Goal: Information Seeking & Learning: Find contact information

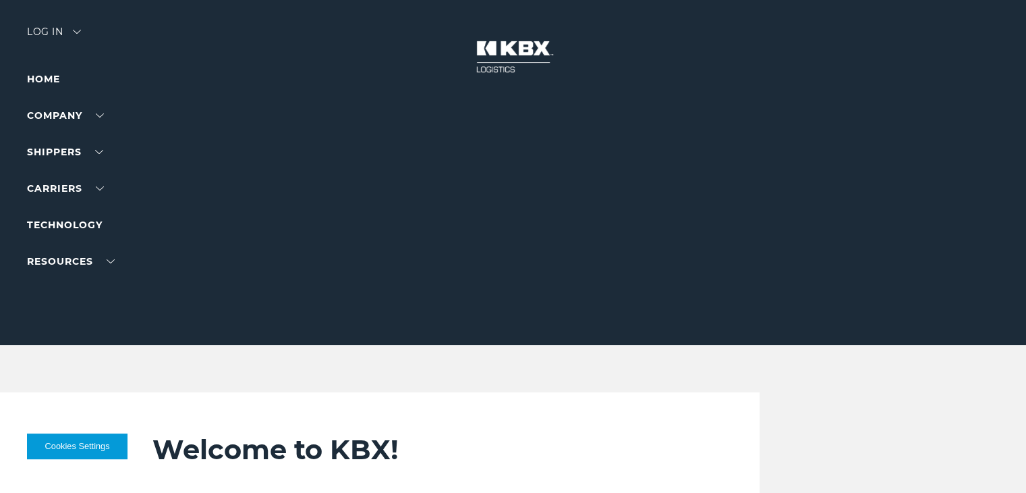
click at [51, 25] on div at bounding box center [518, 172] width 1037 height 345
click at [74, 29] on div "Log in" at bounding box center [54, 37] width 54 height 20
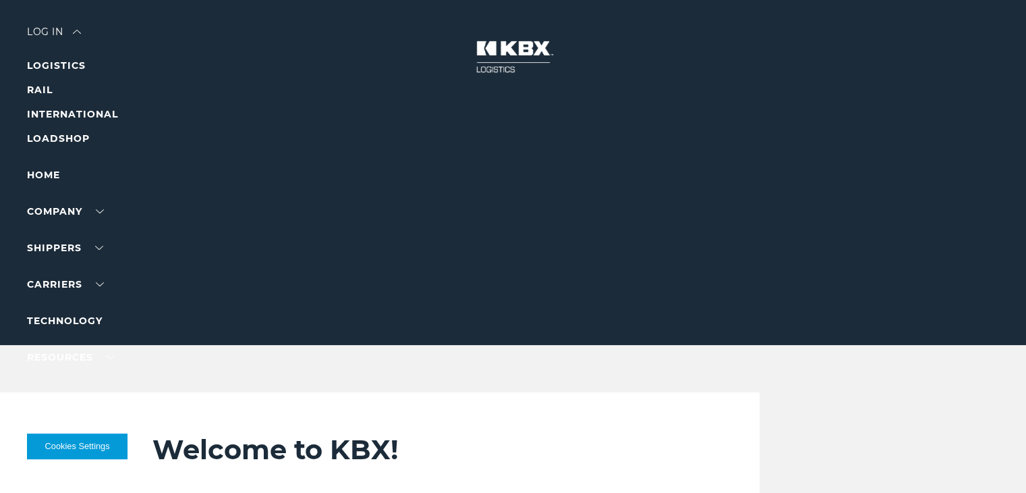
click at [45, 31] on div "Log in" at bounding box center [54, 37] width 54 height 20
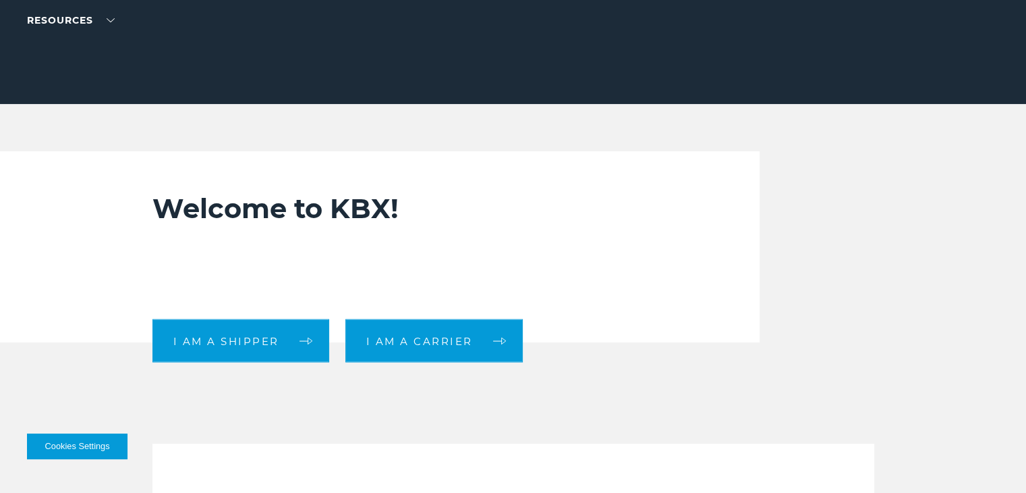
scroll to position [270, 0]
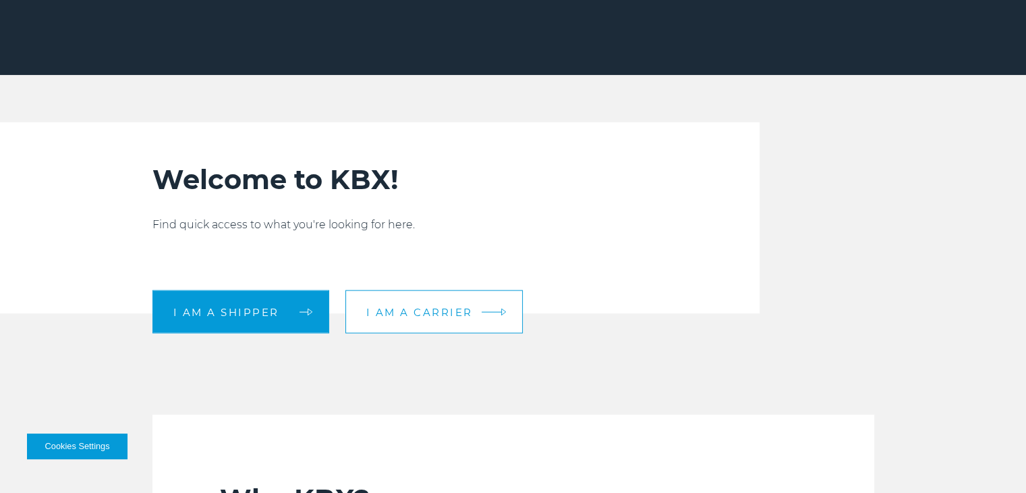
click at [437, 310] on span "I am a carrier" at bounding box center [419, 311] width 107 height 10
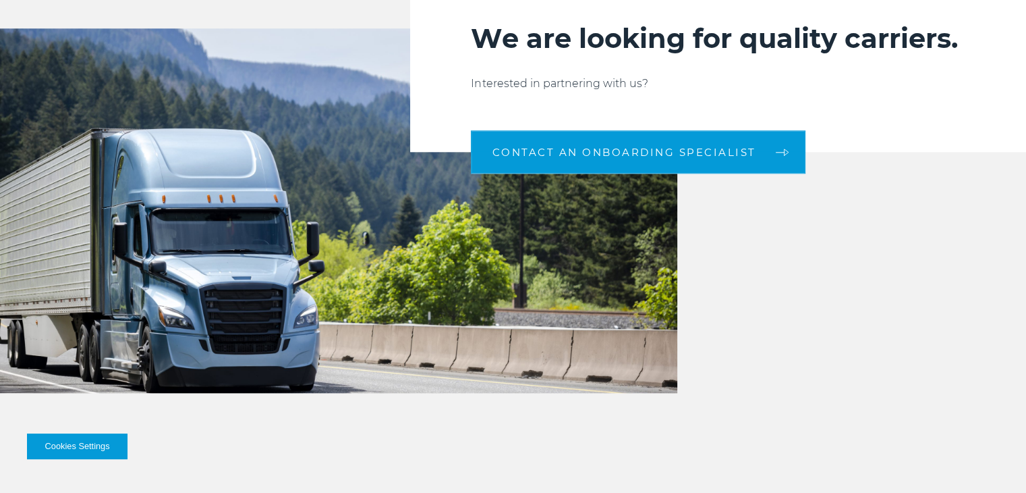
scroll to position [1417, 0]
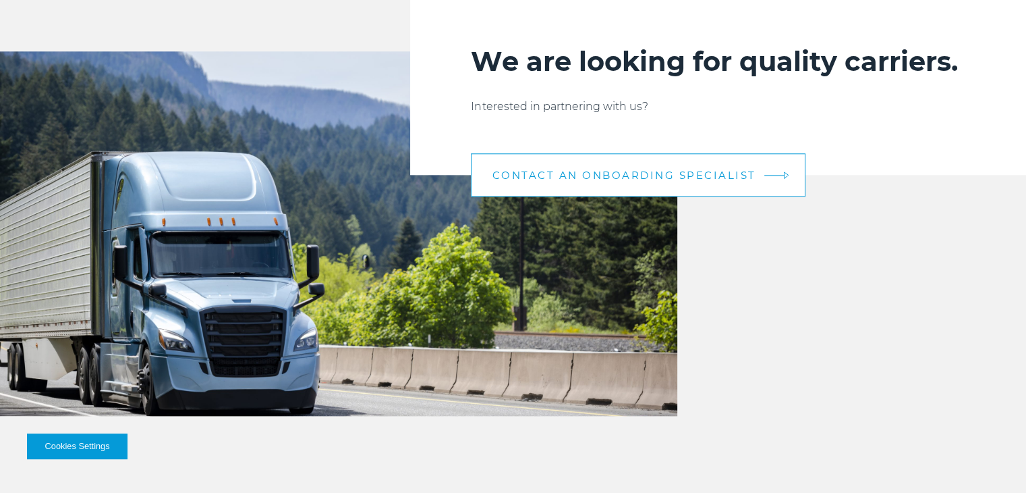
click at [684, 171] on span "CONTACT AN ONBOARDING SPECIALIST" at bounding box center [624, 175] width 264 height 10
click at [588, 172] on span "CONTACT AN ONBOARDING SPECIALIST" at bounding box center [624, 175] width 264 height 10
click at [777, 172] on link "CONTACT AN ONBOARDING SPECIALIST" at bounding box center [638, 174] width 335 height 43
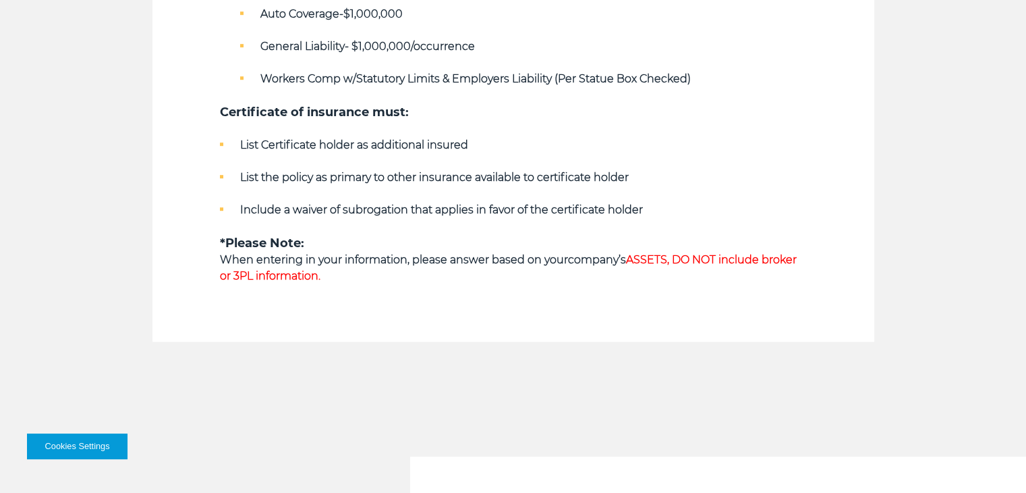
scroll to position [945, 0]
click at [49, 442] on button "Cookies Settings" at bounding box center [77, 446] width 101 height 26
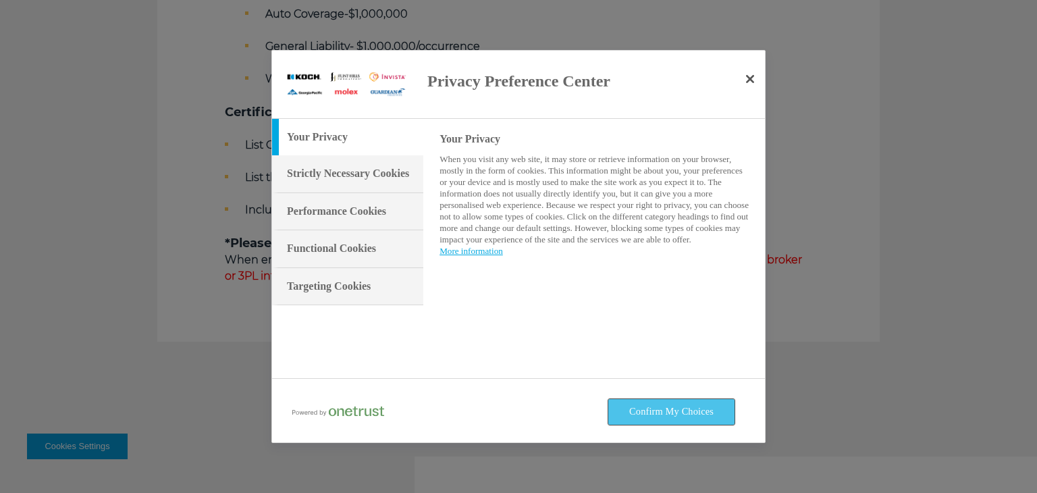
click at [636, 410] on button "Confirm My Choices" at bounding box center [671, 412] width 126 height 26
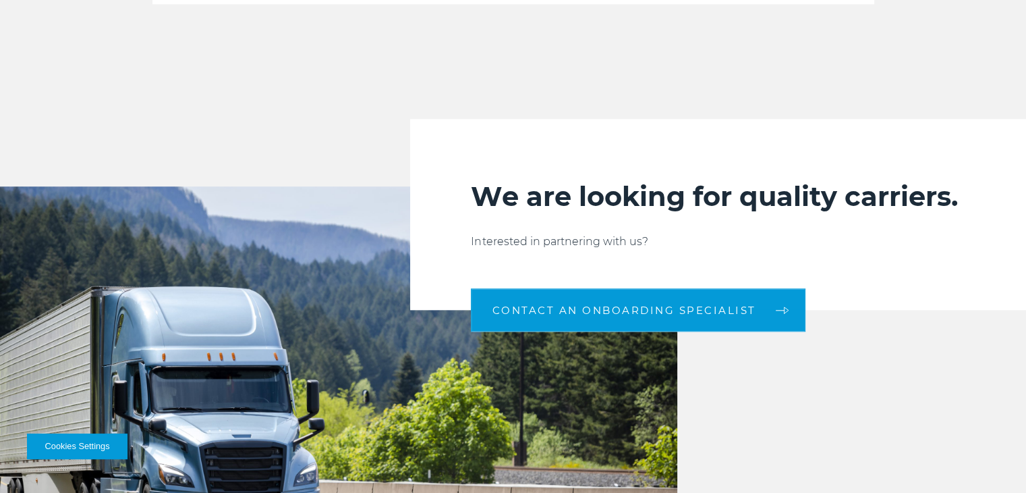
scroll to position [1350, 0]
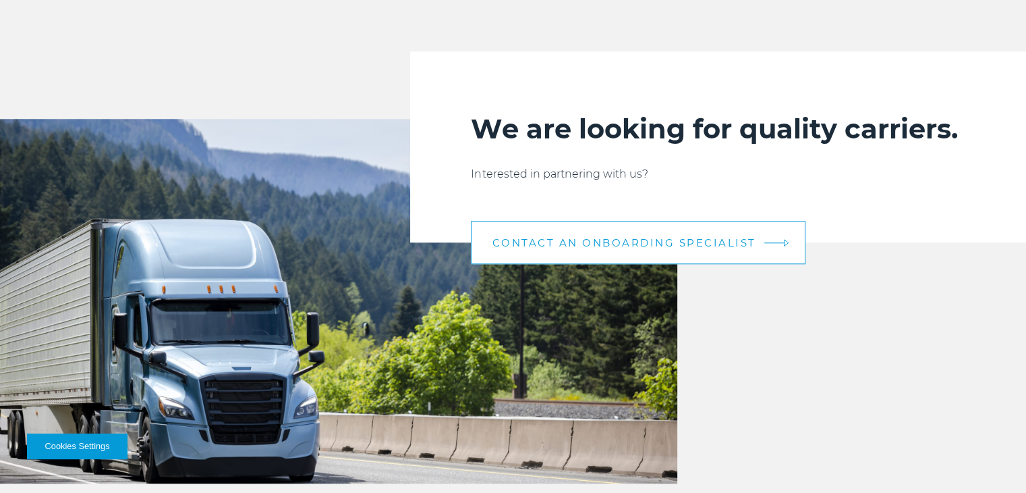
click at [617, 242] on span "CONTACT AN ONBOARDING SPECIALIST" at bounding box center [624, 243] width 264 height 10
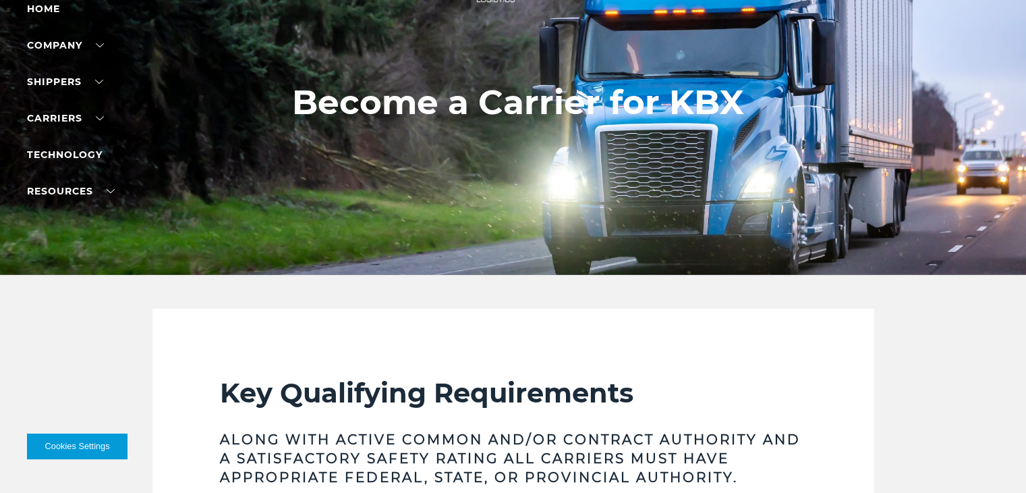
scroll to position [67, 0]
